Goal: Find specific page/section: Find specific page/section

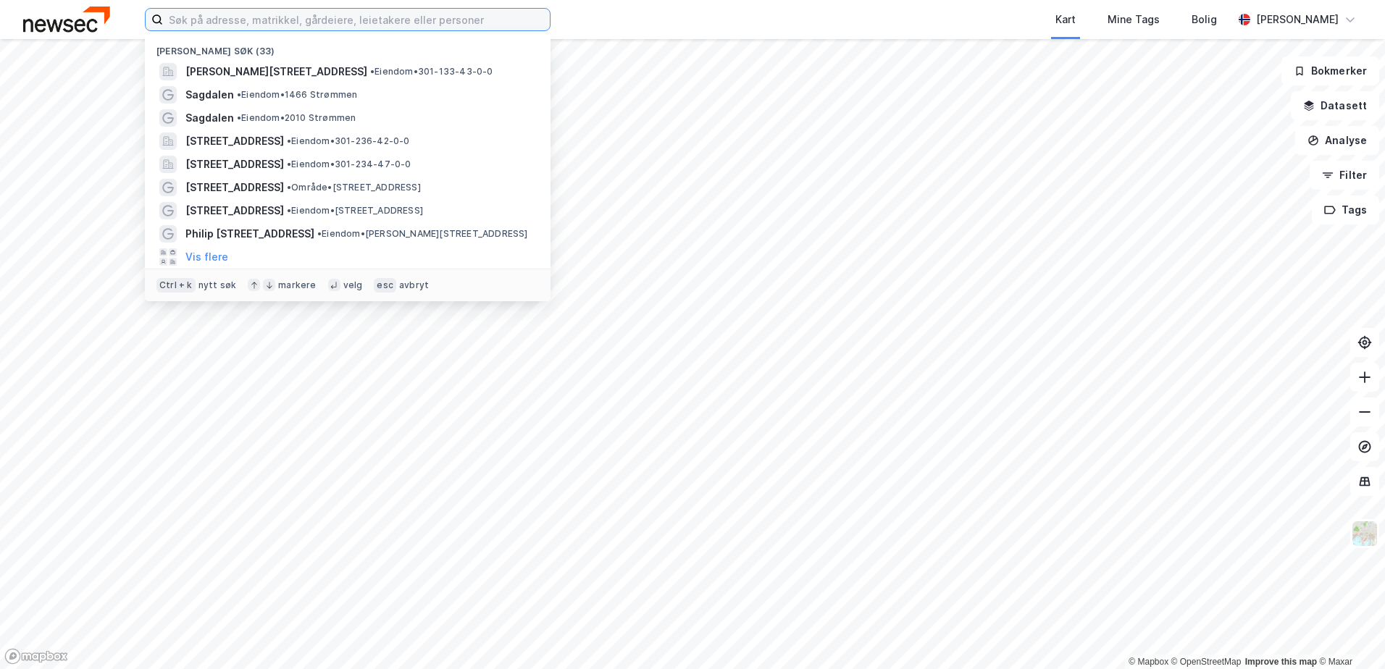
click at [320, 24] on input at bounding box center [356, 20] width 387 height 22
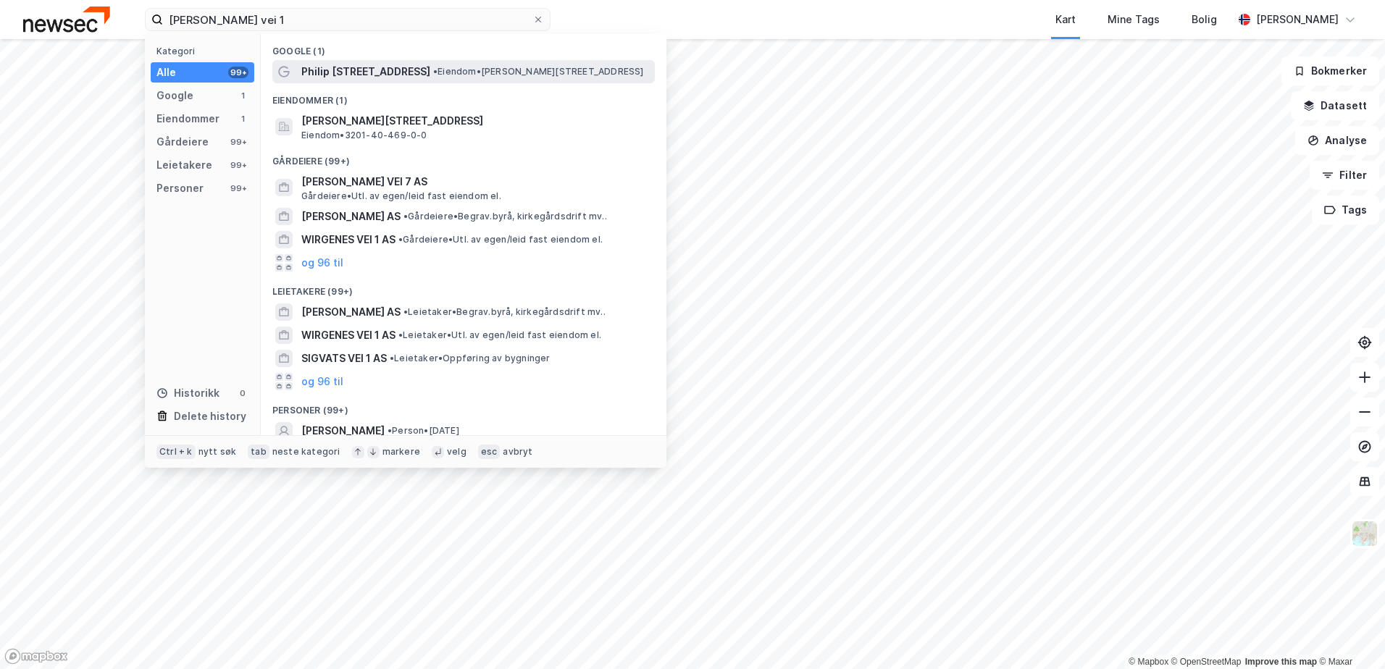
click at [315, 65] on span "Philip [STREET_ADDRESS]" at bounding box center [365, 71] width 129 height 17
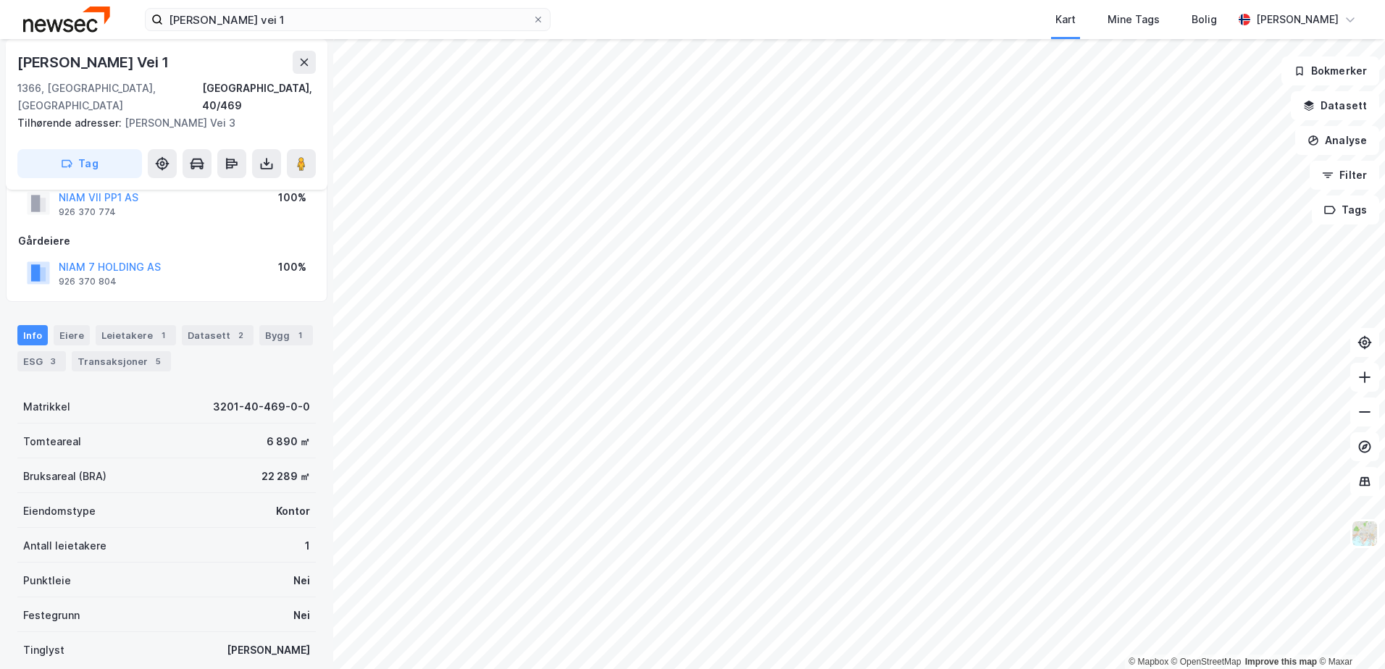
scroll to position [46, 0]
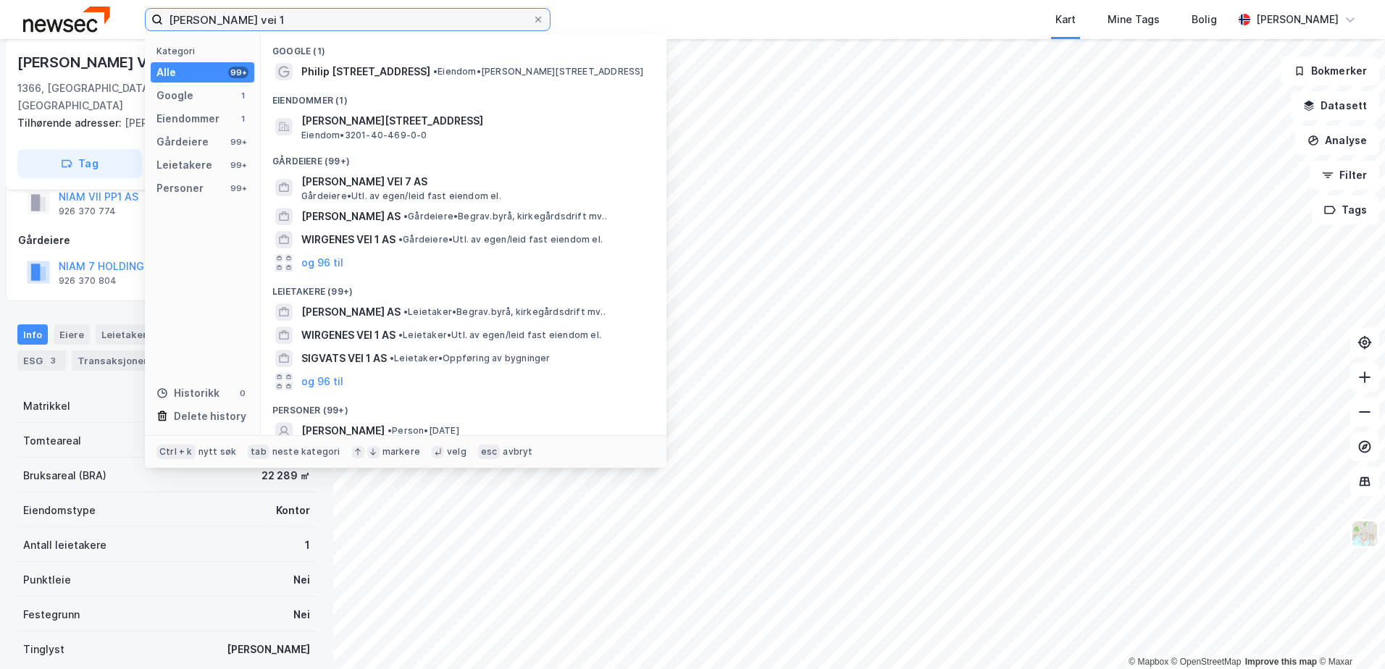
click at [308, 17] on input "[PERSON_NAME] vei 1" at bounding box center [347, 20] width 369 height 22
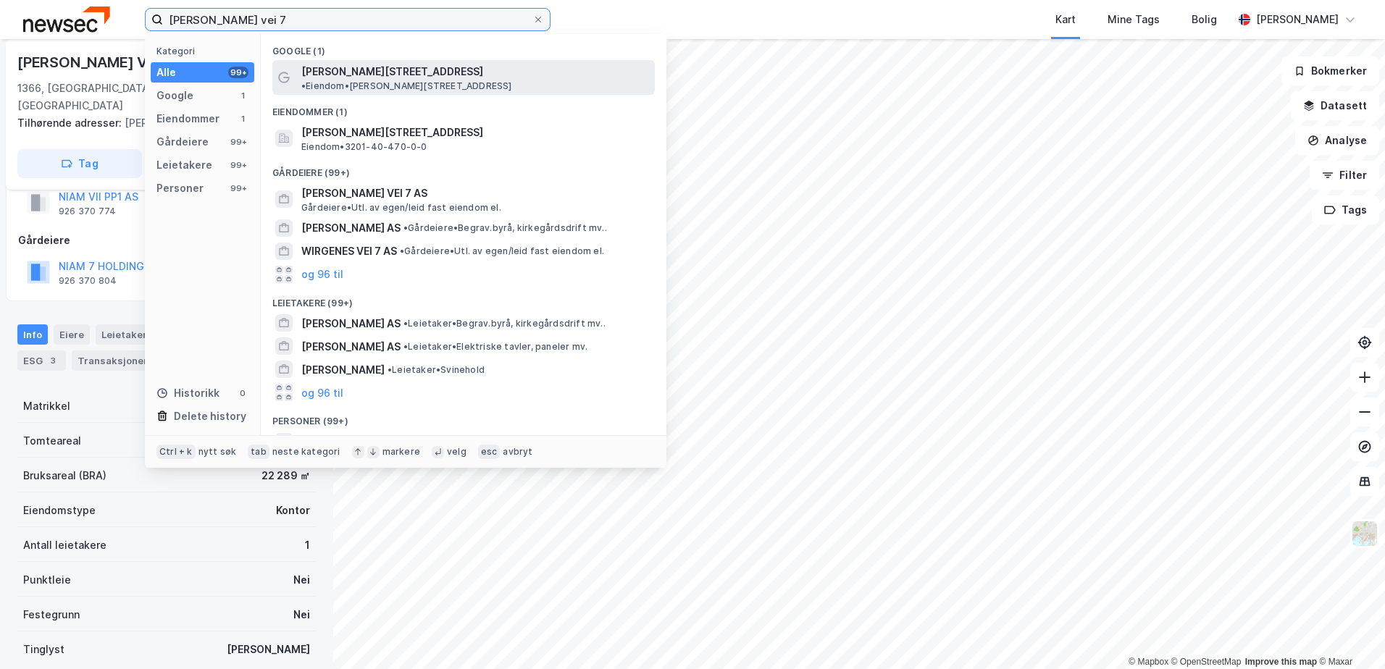
type input "[PERSON_NAME] vei 7"
click at [343, 78] on span "[PERSON_NAME][STREET_ADDRESS]" at bounding box center [392, 71] width 182 height 17
